Goal: Task Accomplishment & Management: Use online tool/utility

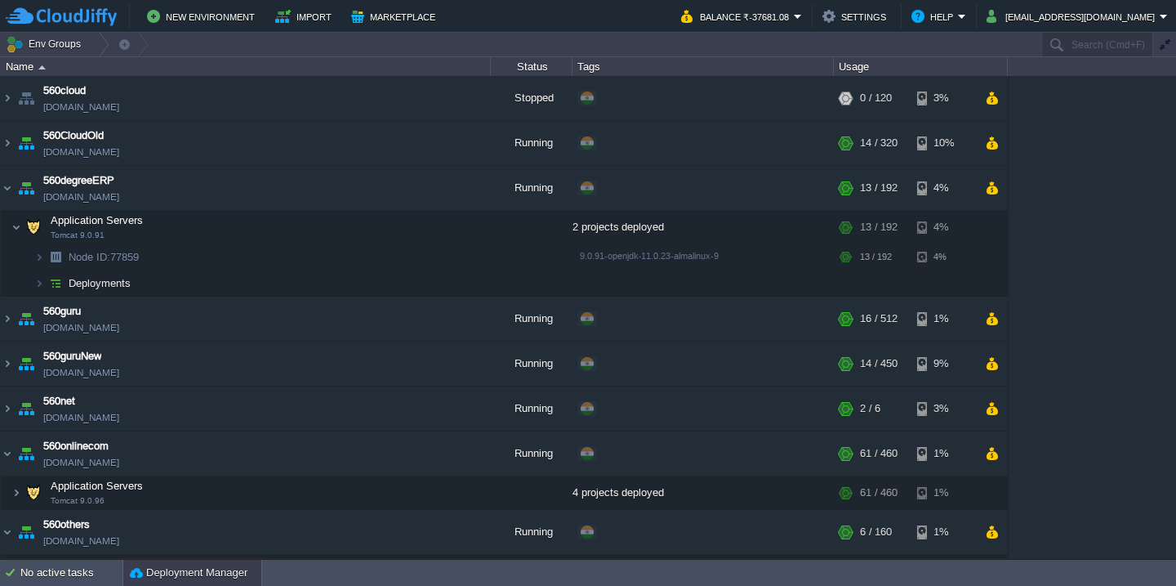
click at [151, 564] on button "Deployment Manager" at bounding box center [189, 572] width 118 height 16
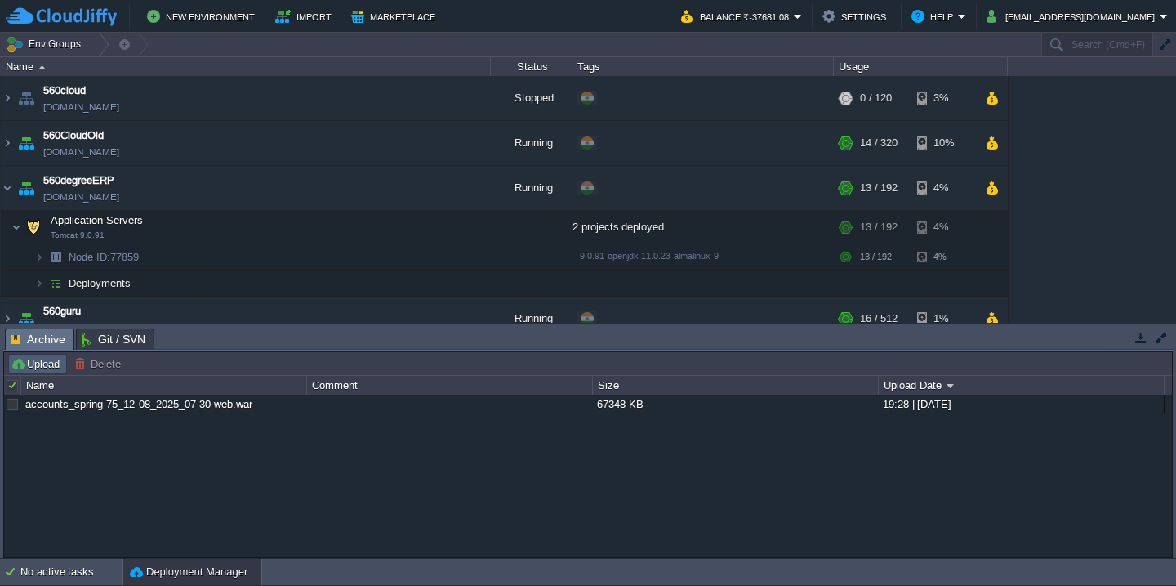
click at [45, 358] on button "Upload" at bounding box center [38, 363] width 54 height 15
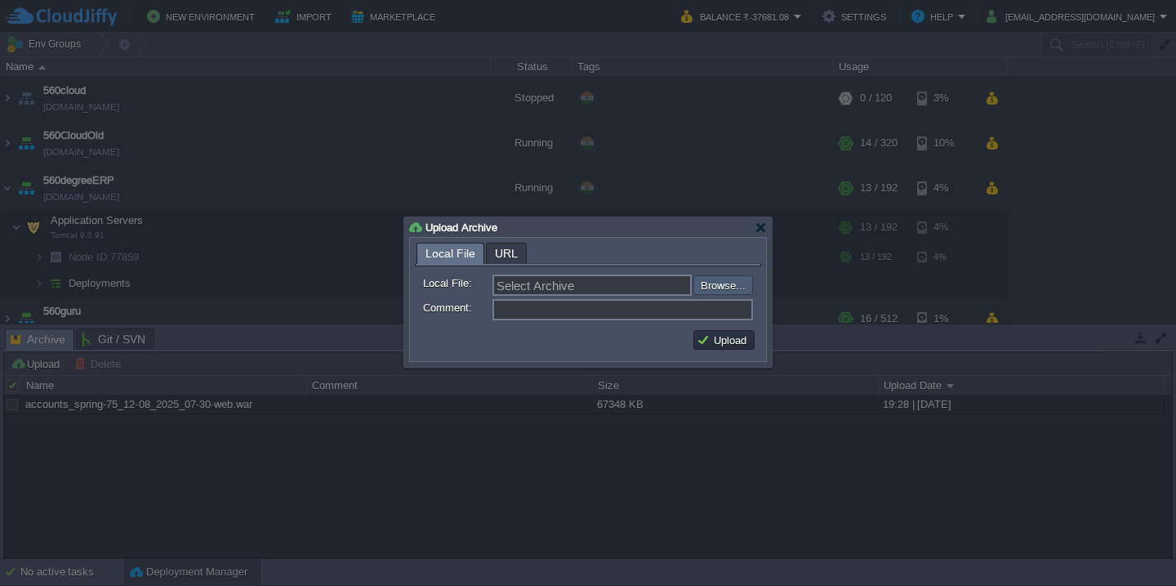
click at [712, 290] on input "file" at bounding box center [650, 285] width 207 height 20
type input "C:\fakepath\guruAPI_source_12_08_25(7.50).war"
type input "guruAPI_source_12_08_25(7.50).war"
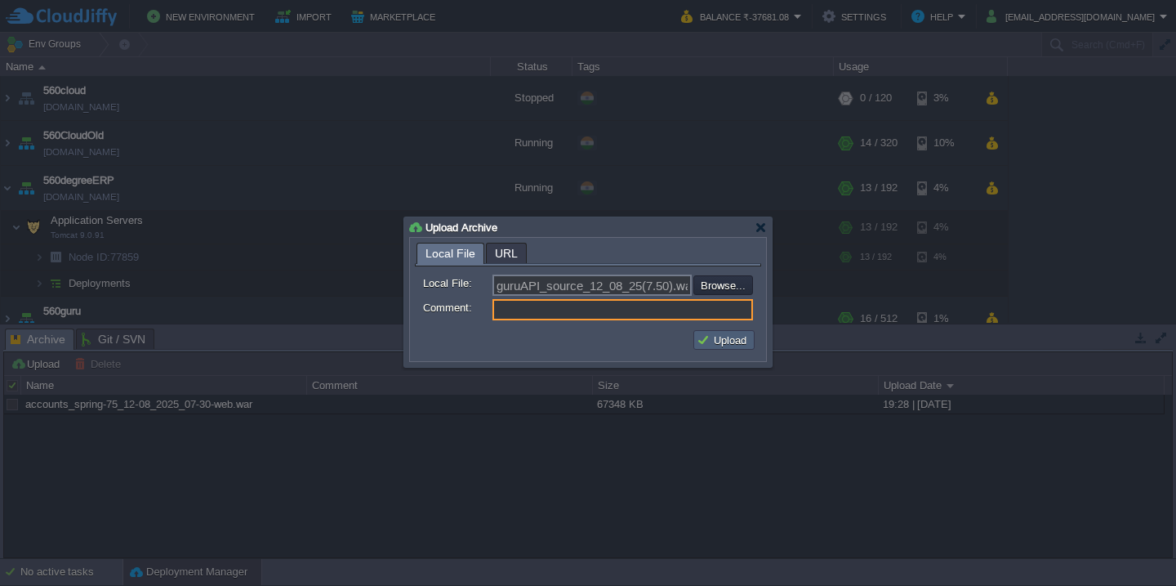
click at [723, 340] on button "Upload" at bounding box center [724, 339] width 55 height 15
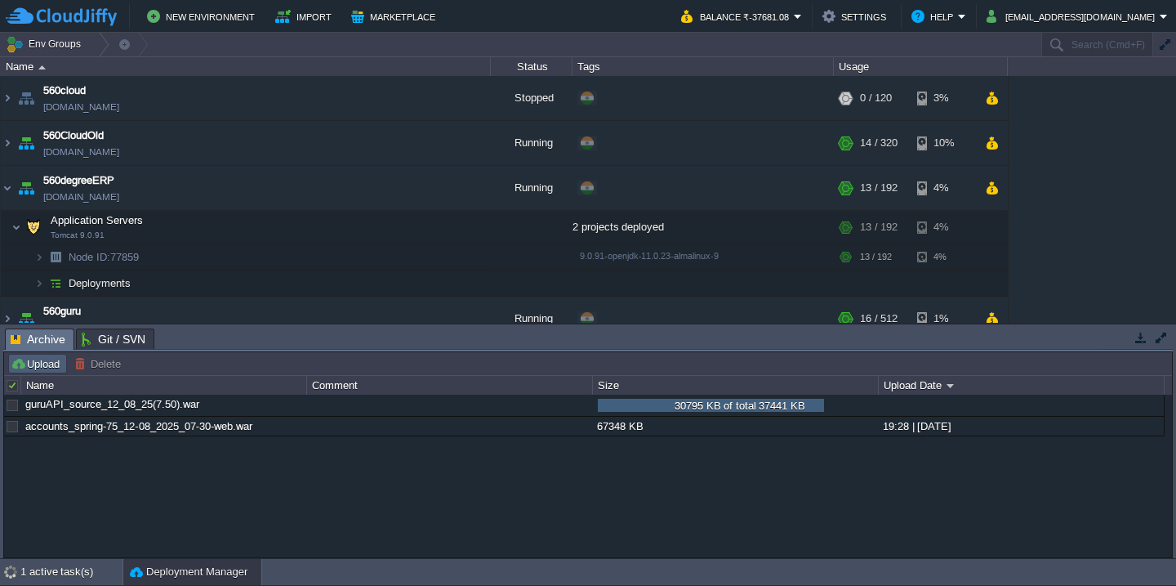
click at [30, 363] on button "Upload" at bounding box center [38, 363] width 54 height 15
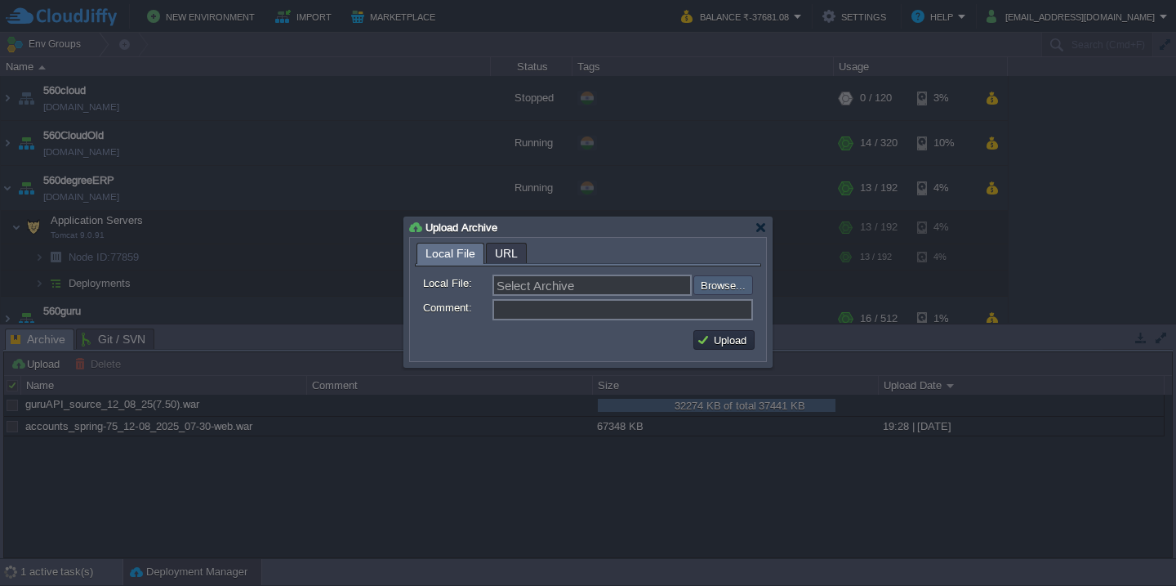
click at [716, 282] on input "file" at bounding box center [650, 285] width 207 height 20
type input "C:\fakepath\guru_source_12_08_25(7.50).war"
type input "guru_source_12_08_25(7.50).war"
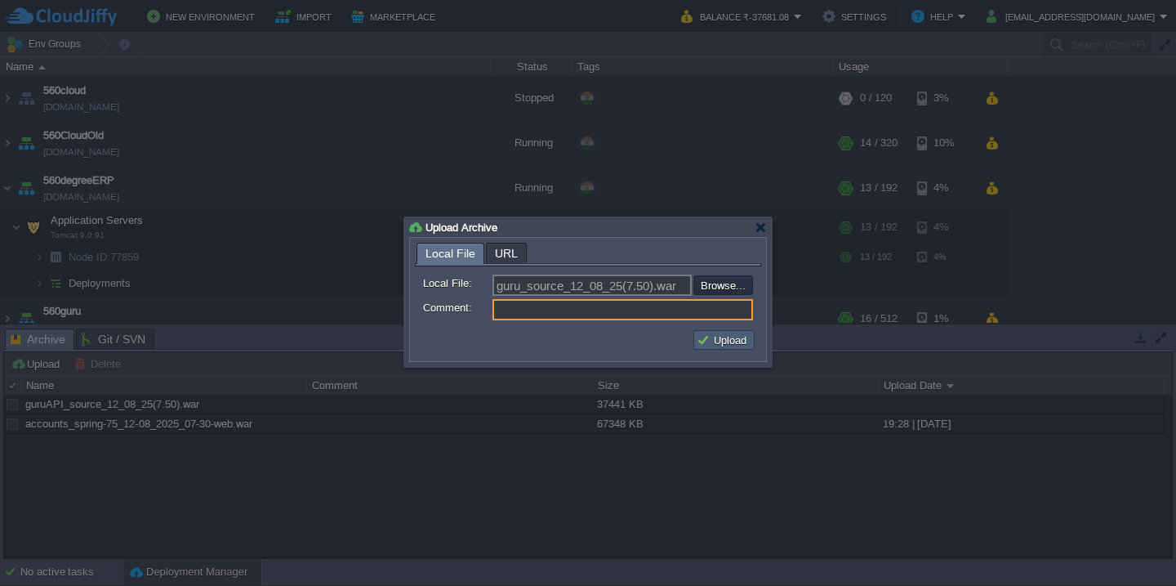
click at [725, 339] on button "Upload" at bounding box center [724, 339] width 55 height 15
